Goal: Task Accomplishment & Management: Use online tool/utility

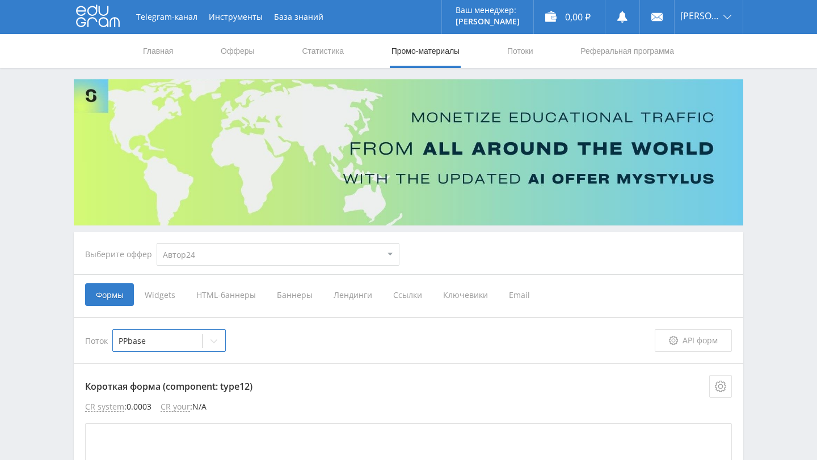
select select "1"
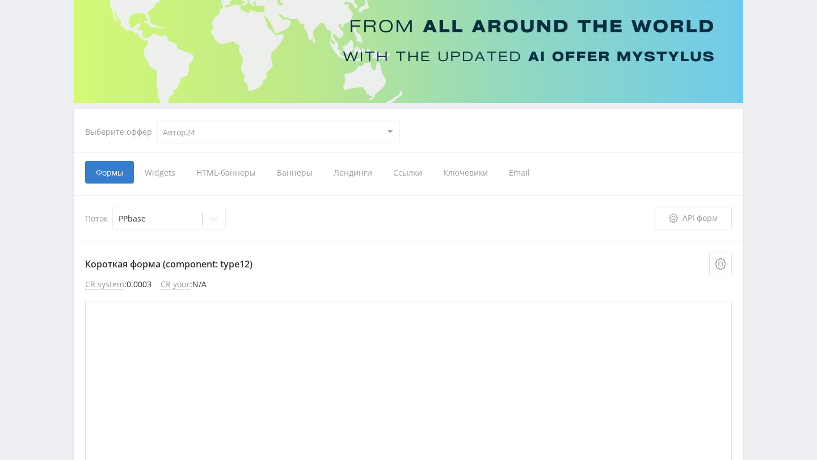
scroll to position [125, 0]
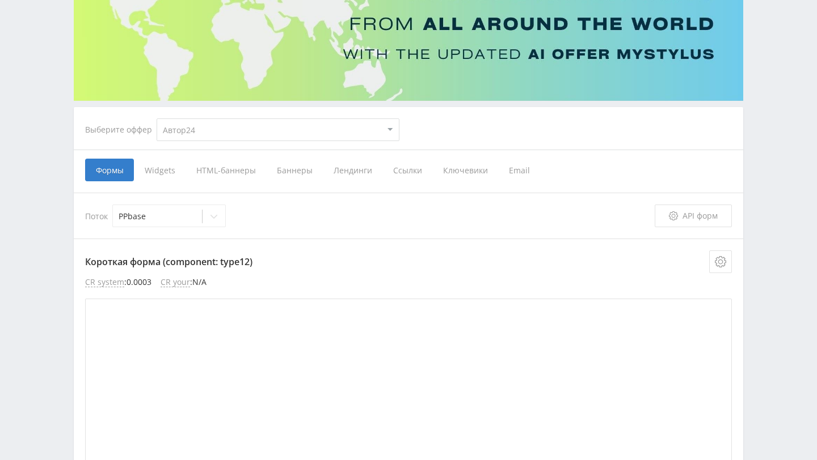
click at [378, 129] on select "MyStylus MyStylus - Revshare Кампус AI Studybay Автор24 Studybay Brazil Автор24…" at bounding box center [278, 130] width 243 height 23
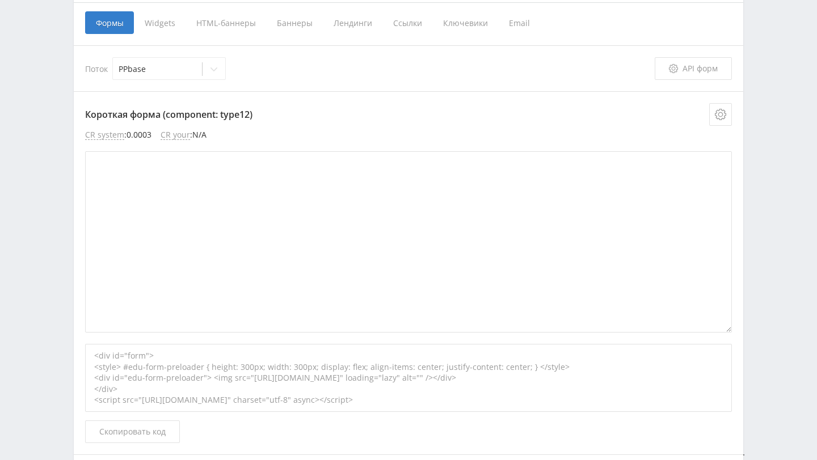
click at [496, 91] on div "Короткая форма (component: type12) CR system : 0.0003 CR your : N/A <div id="fo…" at bounding box center [408, 273] width 669 height 364
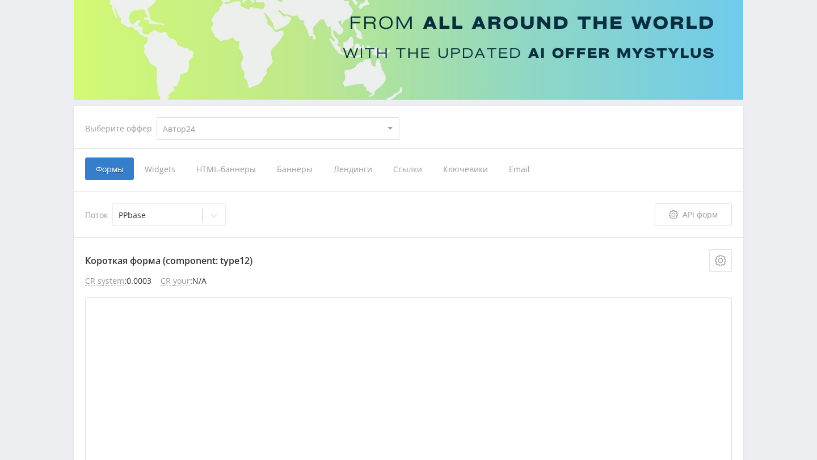
scroll to position [126, 0]
click at [277, 124] on select "MyStylus MyStylus - Revshare Кампус AI Studybay Автор24 Studybay Brazil Автор24…" at bounding box center [278, 128] width 243 height 23
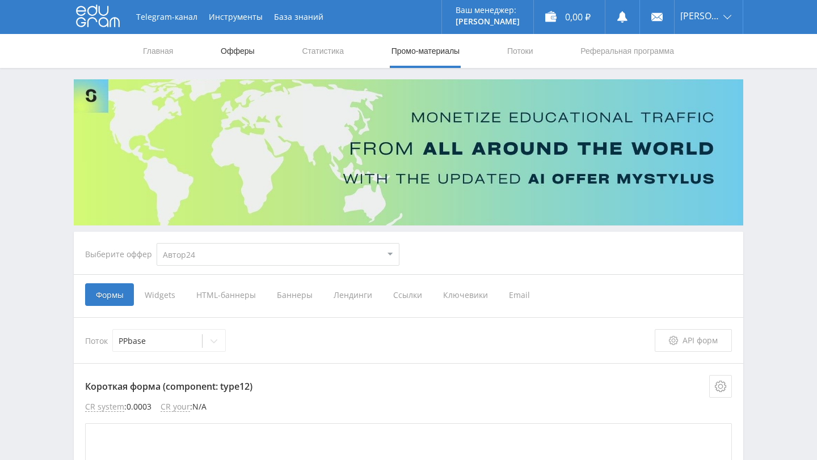
click at [244, 45] on link "Офферы" at bounding box center [237, 51] width 36 height 34
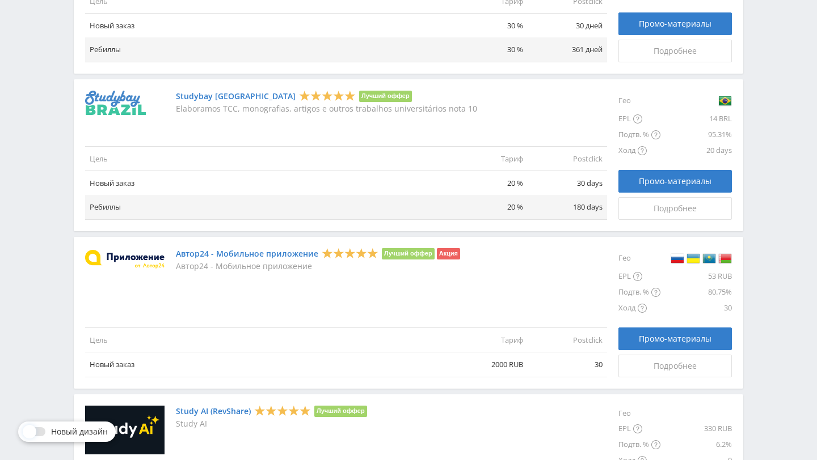
scroll to position [1157, 0]
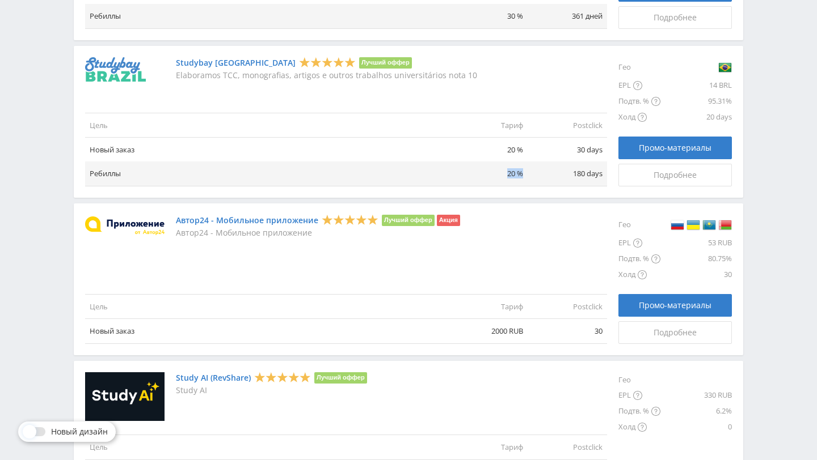
drag, startPoint x: 508, startPoint y: 174, endPoint x: 525, endPoint y: 174, distance: 17.0
click at [526, 174] on td "20 %" at bounding box center [487, 174] width 79 height 24
click at [542, 171] on td "180 days" at bounding box center [566, 174] width 79 height 24
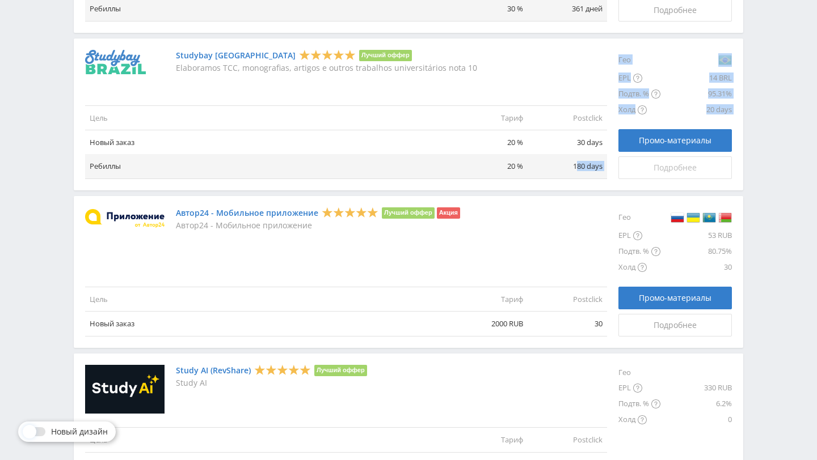
drag, startPoint x: 576, startPoint y: 163, endPoint x: 626, endPoint y: 164, distance: 49.9
click at [626, 164] on div "Studybay Brazil Лучший оффер Elaboramos TCC, monografias, artigos e outros trab…" at bounding box center [408, 114] width 647 height 129
click at [567, 213] on div "Автор24 - Мобильное приложение Лучший оффер Акция Автор24 - Мобильное приложение" at bounding box center [346, 219] width 522 height 23
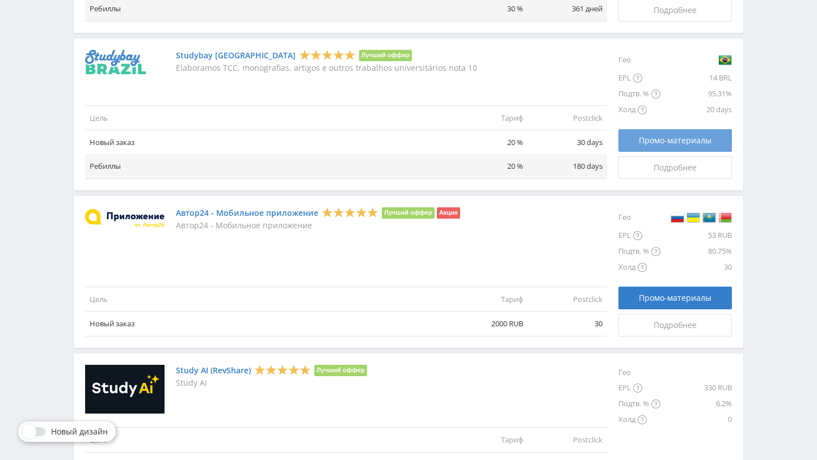
click at [686, 141] on span "Промо-материалы" at bounding box center [675, 140] width 73 height 9
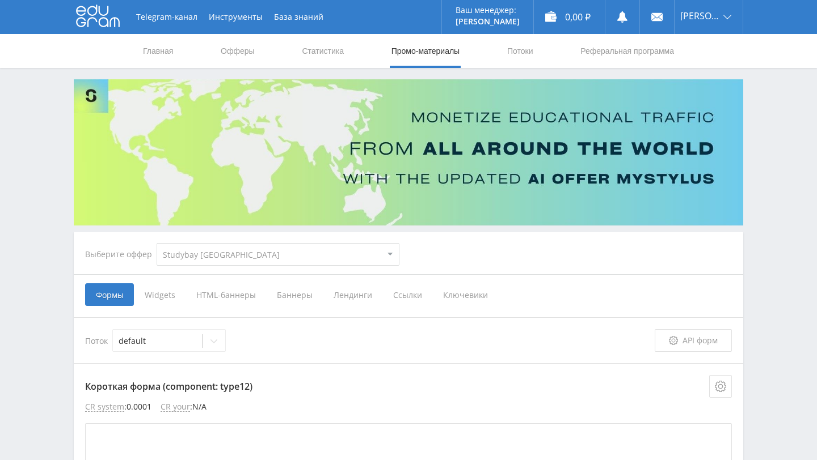
select select "3"
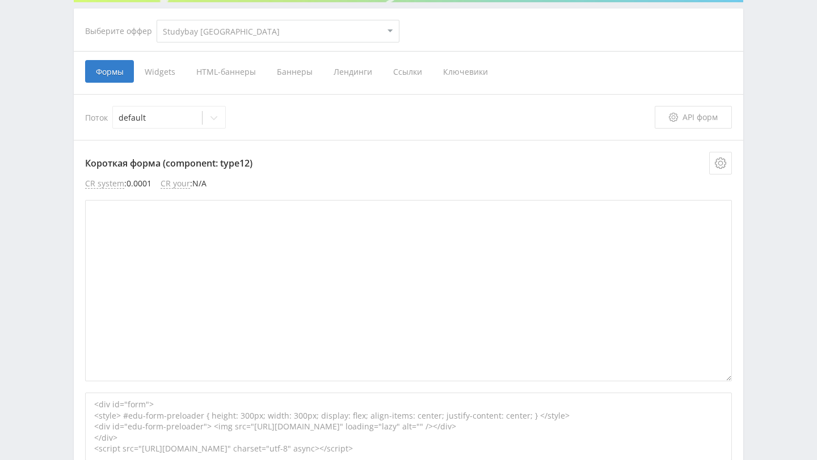
scroll to position [216, 0]
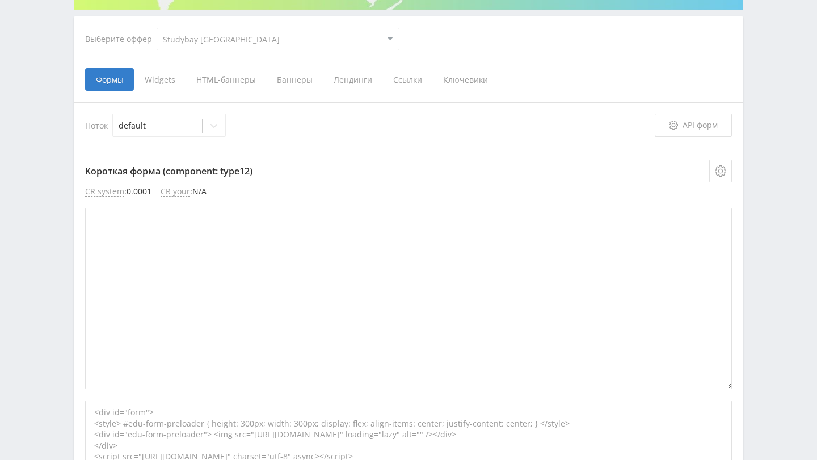
click at [164, 70] on span "Widgets" at bounding box center [160, 79] width 52 height 23
click at [0, 0] on input "Widgets" at bounding box center [0, 0] width 0 height 0
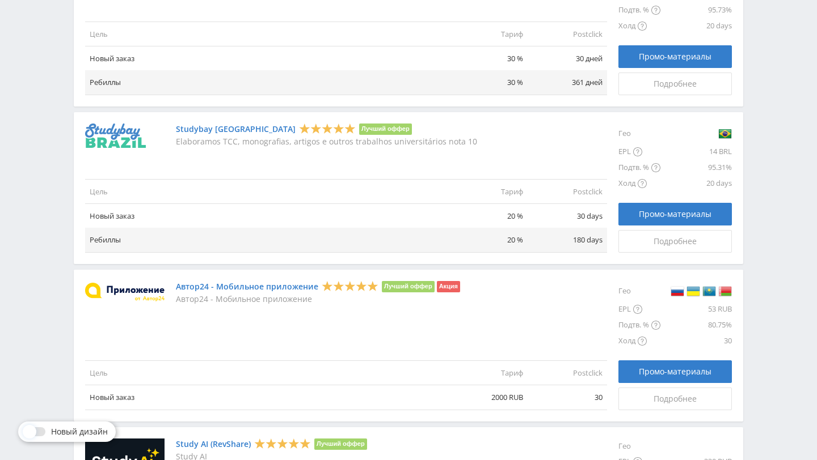
scroll to position [1032, 0]
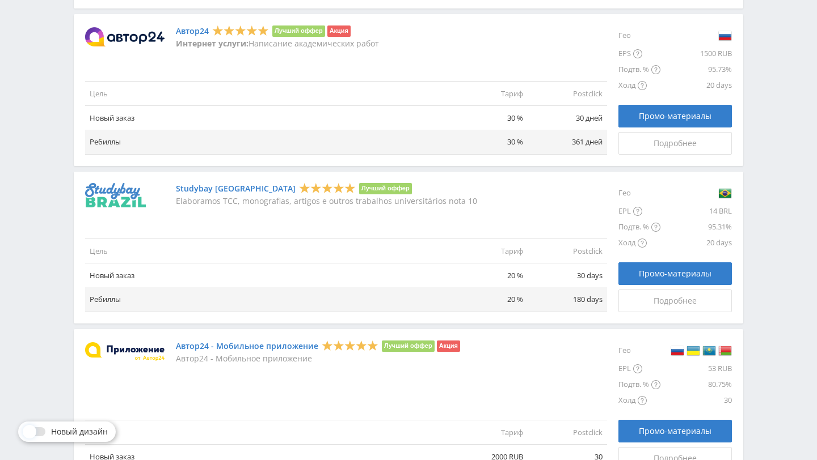
drag, startPoint x: 421, startPoint y: 54, endPoint x: 60, endPoint y: 47, distance: 361.9
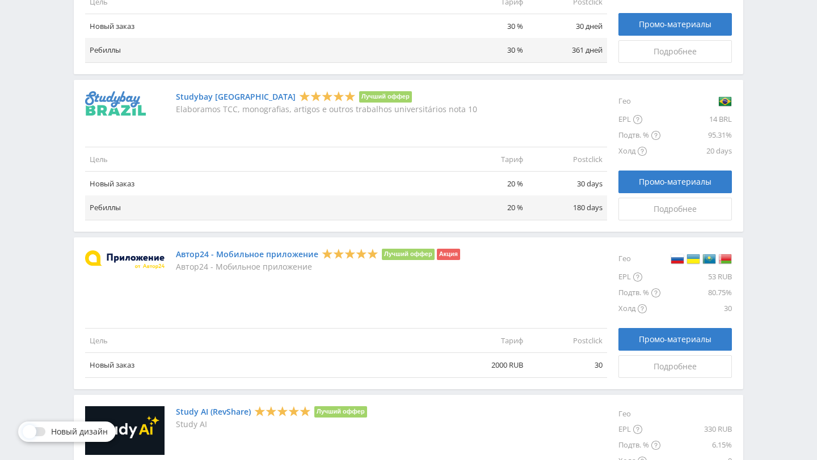
scroll to position [1060, 0]
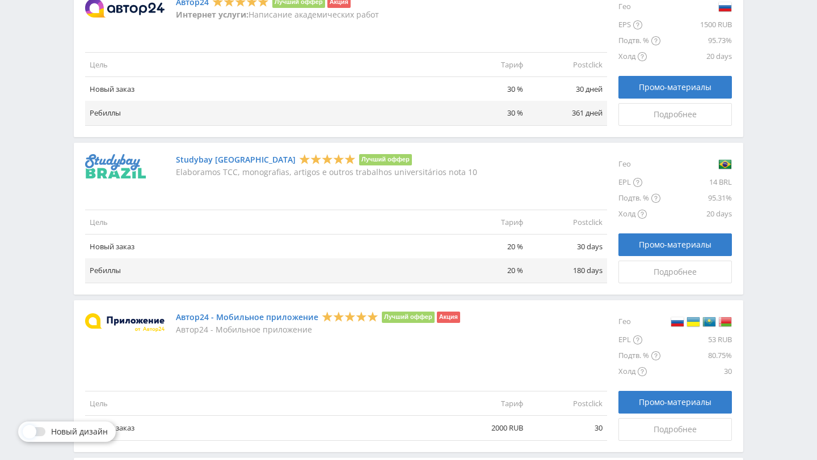
click at [228, 181] on div "Studybay [DEMOGRAPHIC_DATA] Лучший оффер Elaboramos TCC, monografias, artigos e…" at bounding box center [346, 218] width 522 height 129
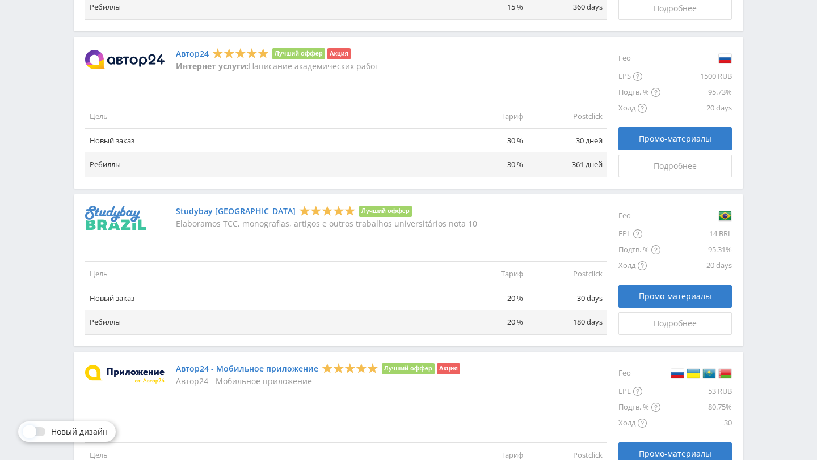
scroll to position [1009, 0]
drag, startPoint x: 534, startPoint y: 143, endPoint x: 510, endPoint y: 134, distance: 25.0
click at [510, 134] on tr "Новый заказ 30 % 30 дней" at bounding box center [346, 140] width 522 height 24
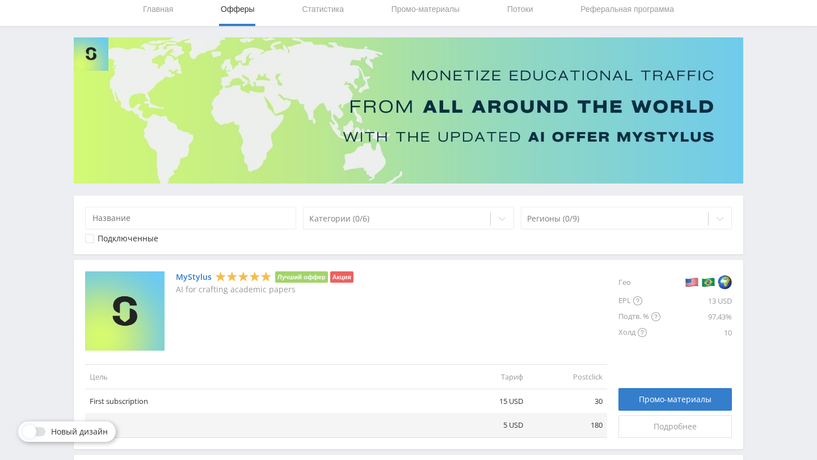
scroll to position [0, 0]
